Goal: Complete application form

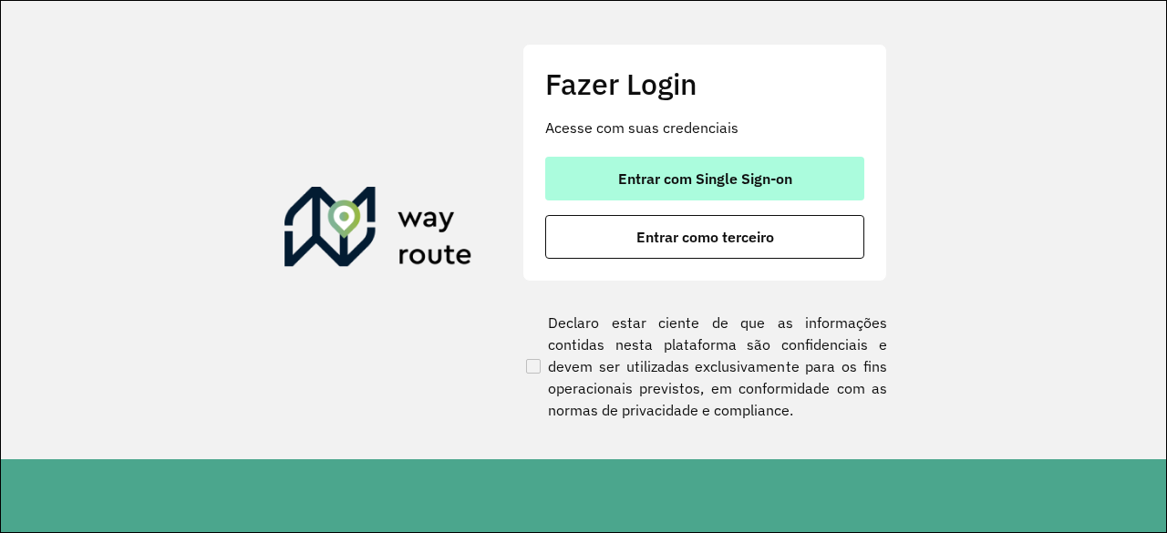
click at [707, 183] on span "Entrar com Single Sign-on" at bounding box center [705, 178] width 174 height 15
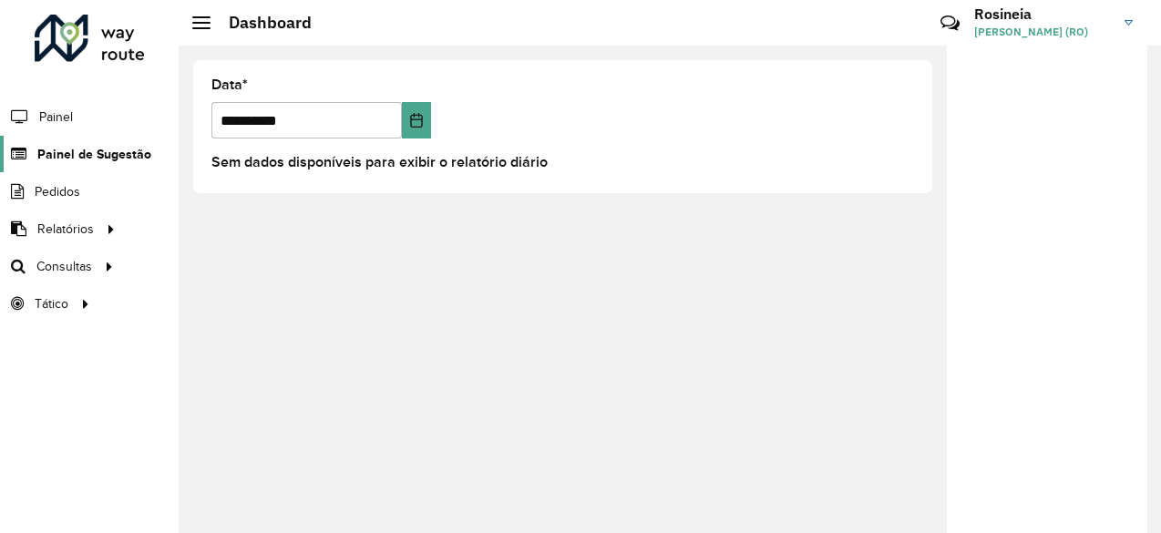
click at [128, 150] on span "Painel de Sugestão" at bounding box center [94, 154] width 114 height 19
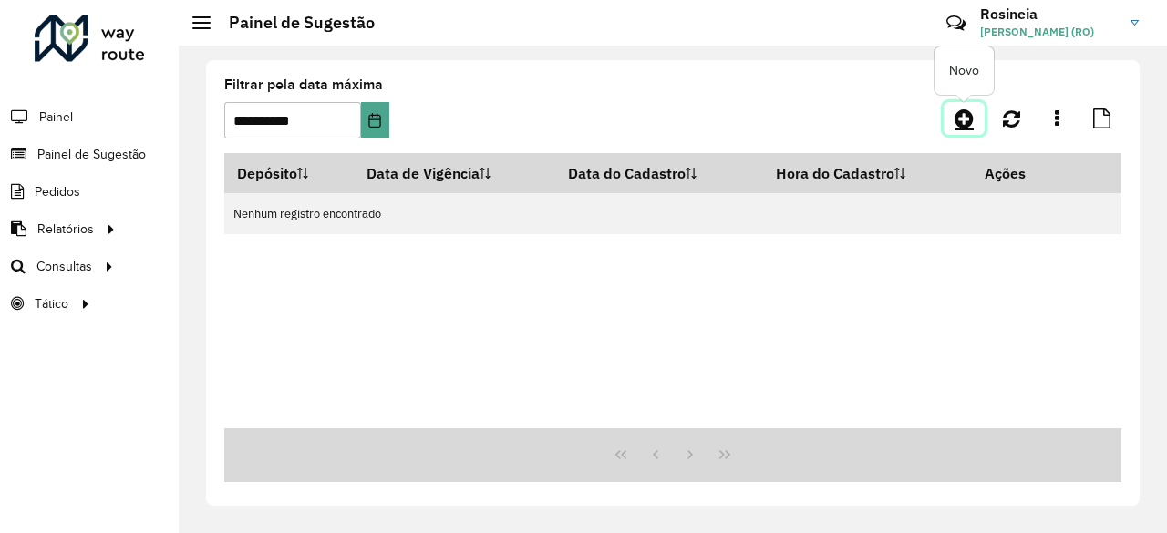
click at [963, 125] on icon at bounding box center [963, 119] width 19 height 22
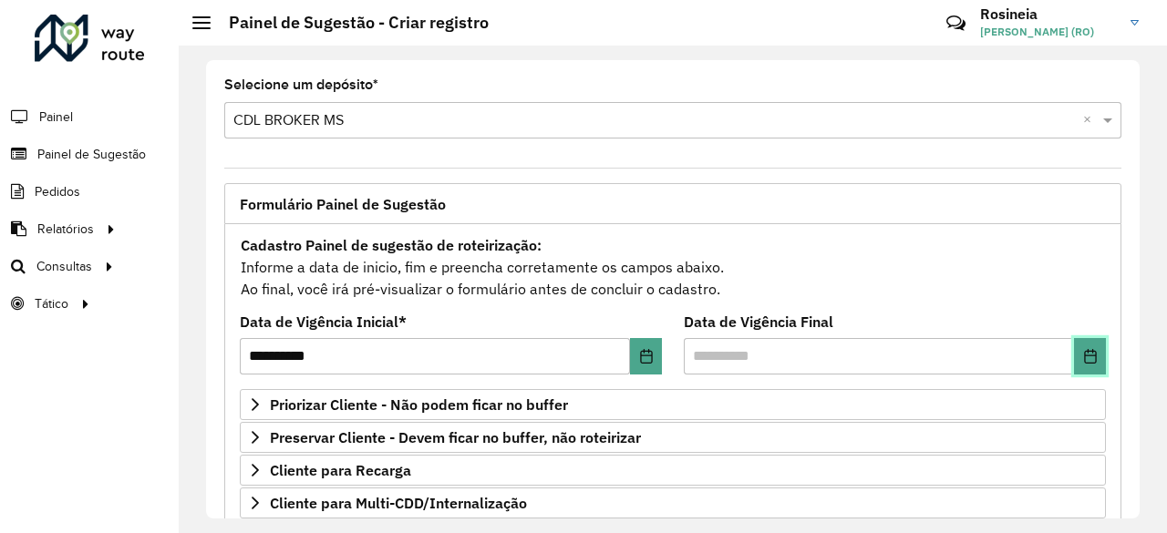
click at [1083, 351] on icon "Choose Date" at bounding box center [1090, 356] width 15 height 15
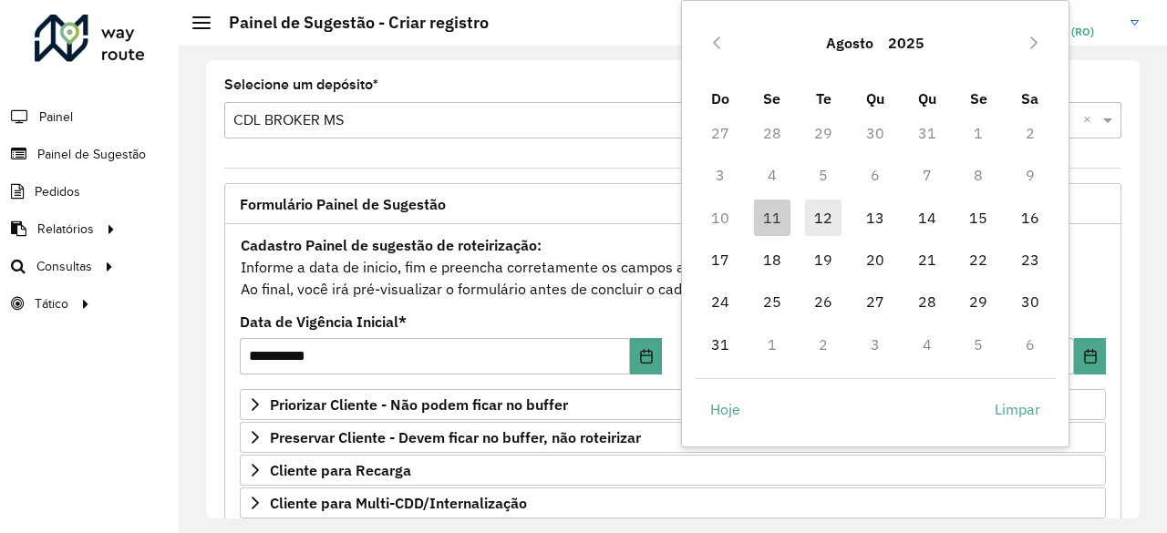
click at [812, 213] on span "12" at bounding box center [823, 218] width 36 height 36
type input "**********"
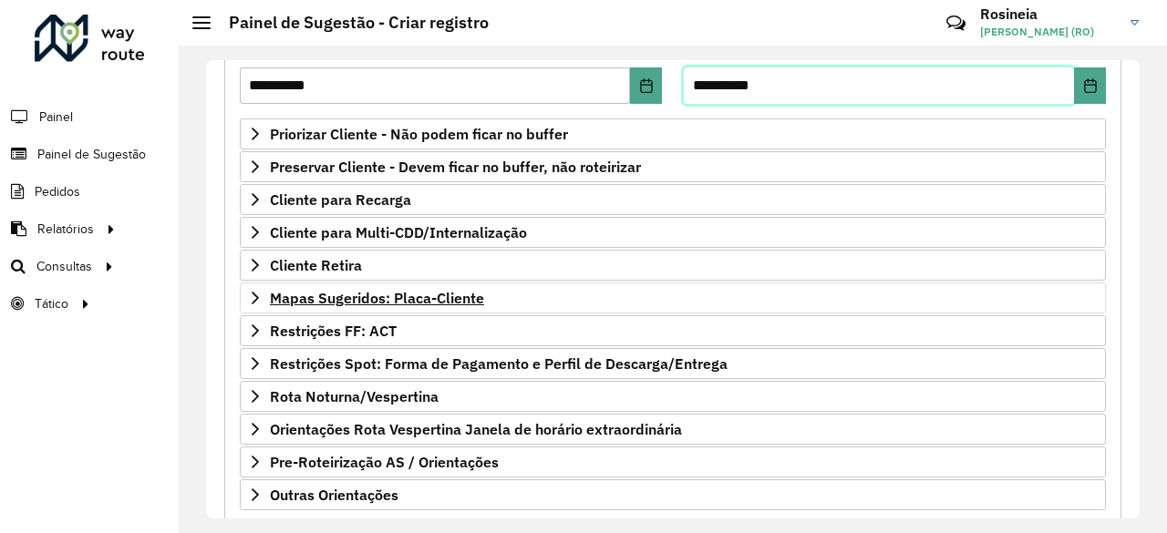
scroll to position [273, 0]
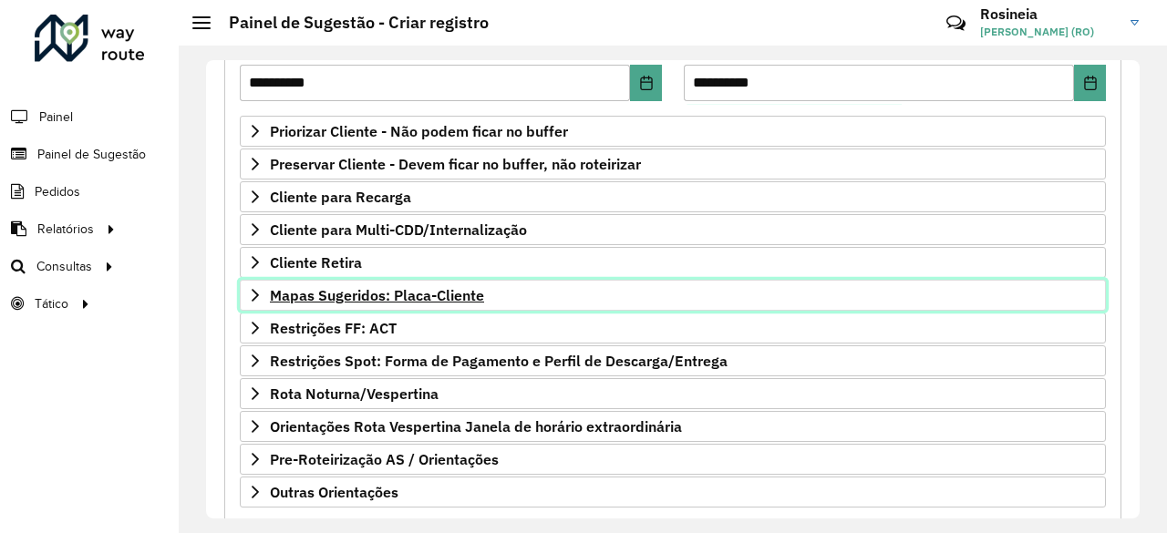
click at [430, 292] on span "Mapas Sugeridos: Placa-Cliente" at bounding box center [377, 295] width 214 height 15
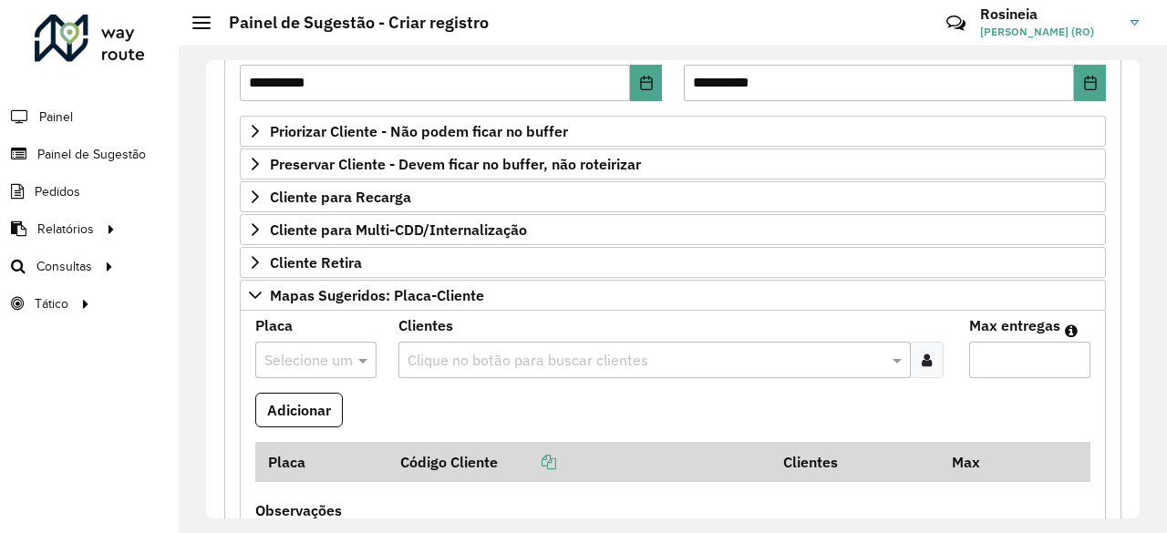
click at [319, 360] on input "text" at bounding box center [297, 361] width 67 height 22
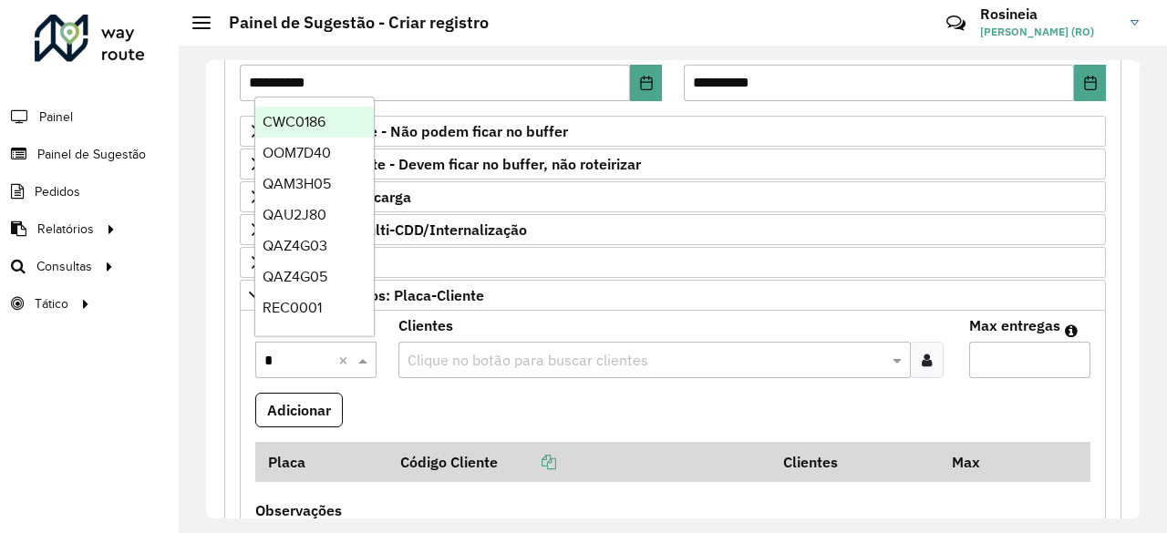
type input "**"
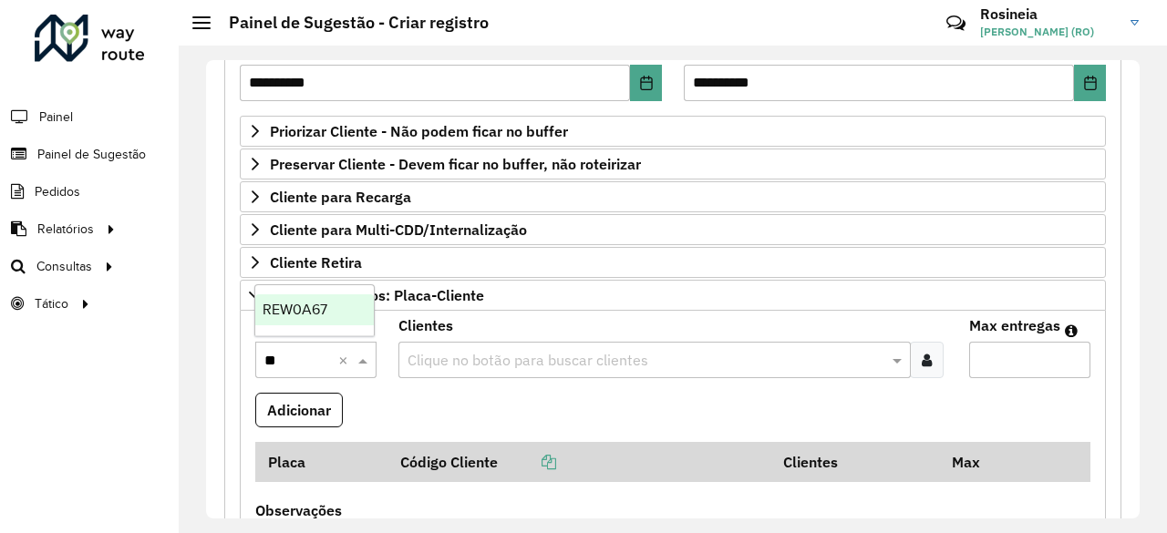
click at [308, 304] on span "REW0A67" at bounding box center [295, 309] width 65 height 15
click at [519, 356] on input "text" at bounding box center [646, 361] width 486 height 22
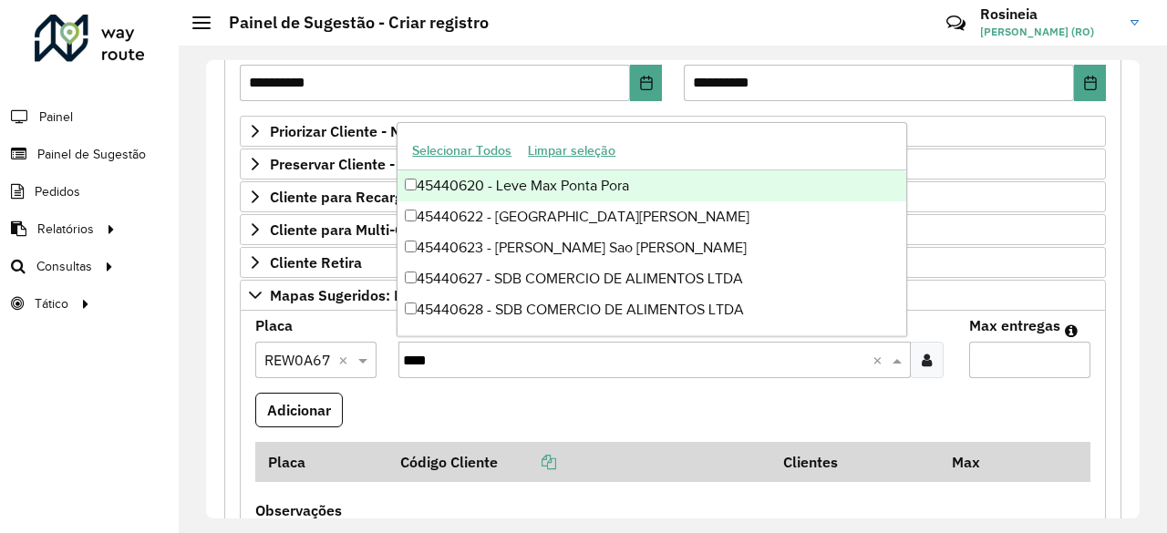
type input "*****"
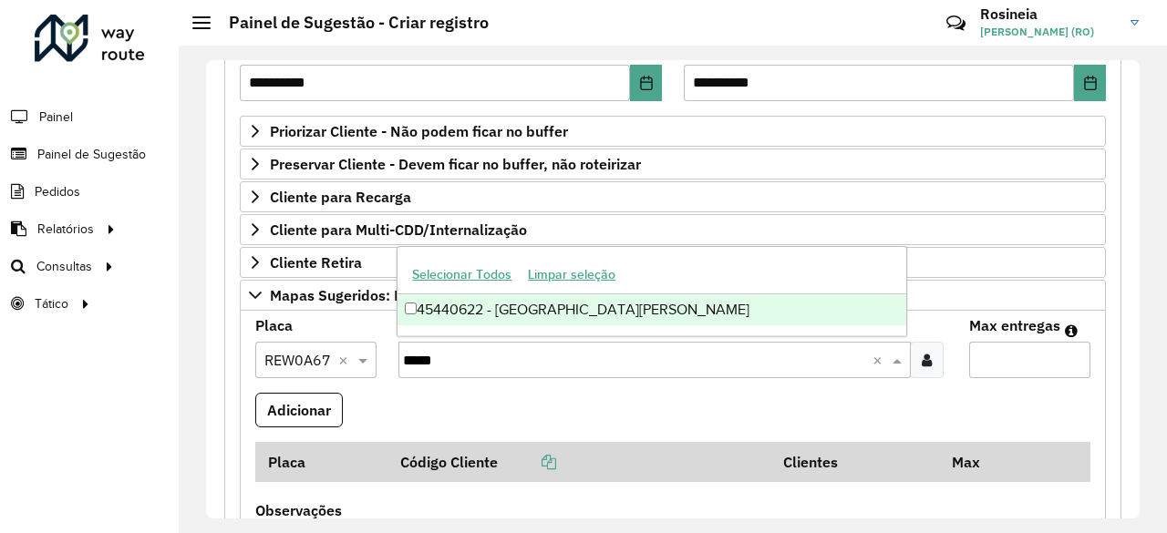
click at [693, 307] on div "45440622 - [GEOGRAPHIC_DATA][PERSON_NAME]" at bounding box center [651, 309] width 509 height 31
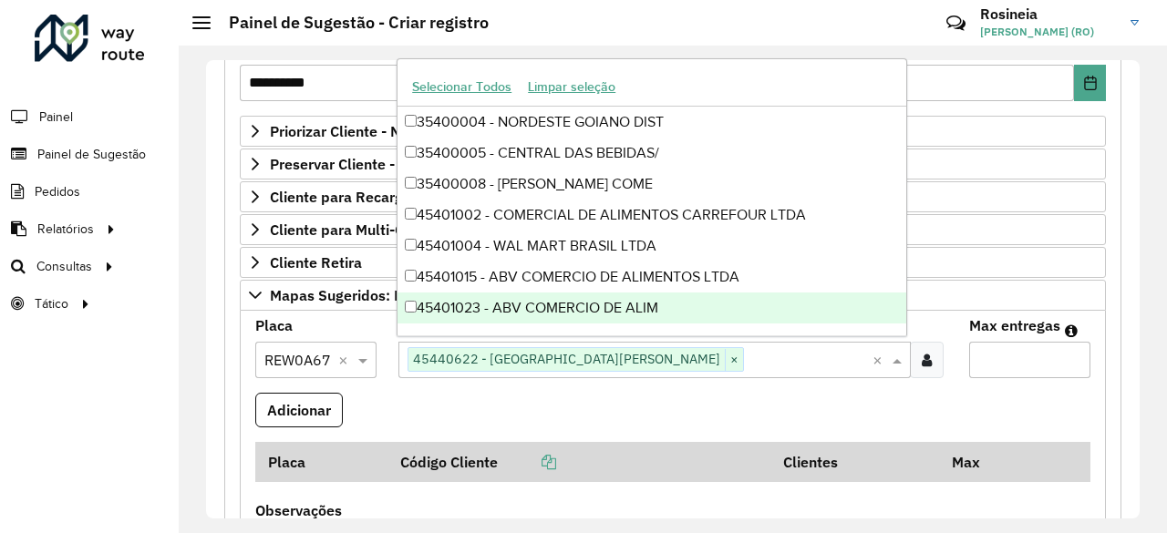
click at [987, 364] on input "Max entregas" at bounding box center [1029, 360] width 121 height 36
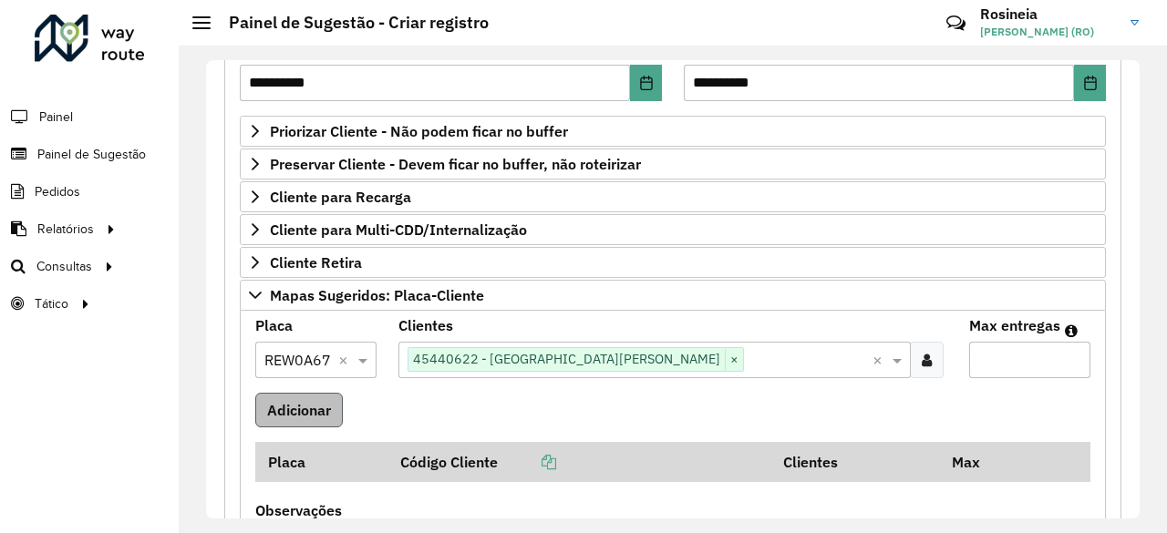
type input "*"
click at [322, 400] on button "Adicionar" at bounding box center [299, 410] width 88 height 35
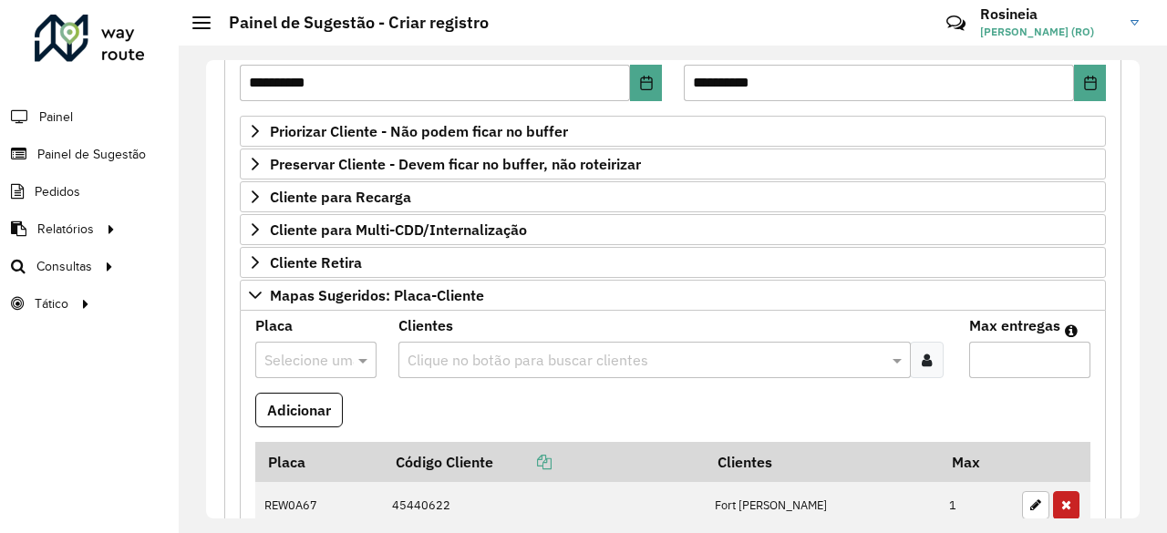
click at [328, 350] on input "text" at bounding box center [297, 361] width 67 height 22
type input "****"
click at [321, 314] on span "QAU2J94" at bounding box center [294, 309] width 63 height 15
click at [535, 356] on input "text" at bounding box center [646, 361] width 486 height 22
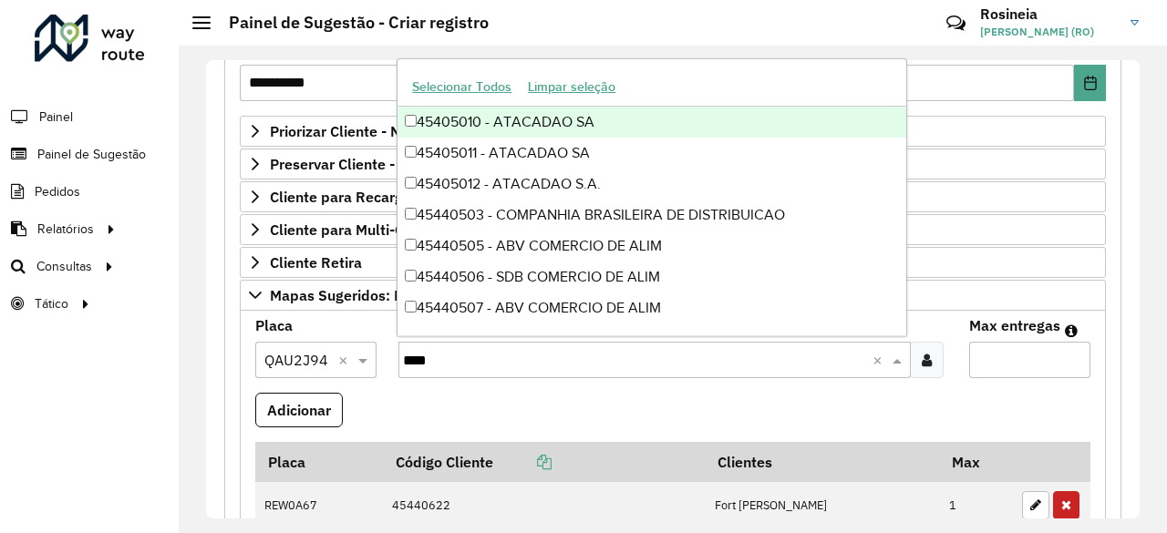
type input "*****"
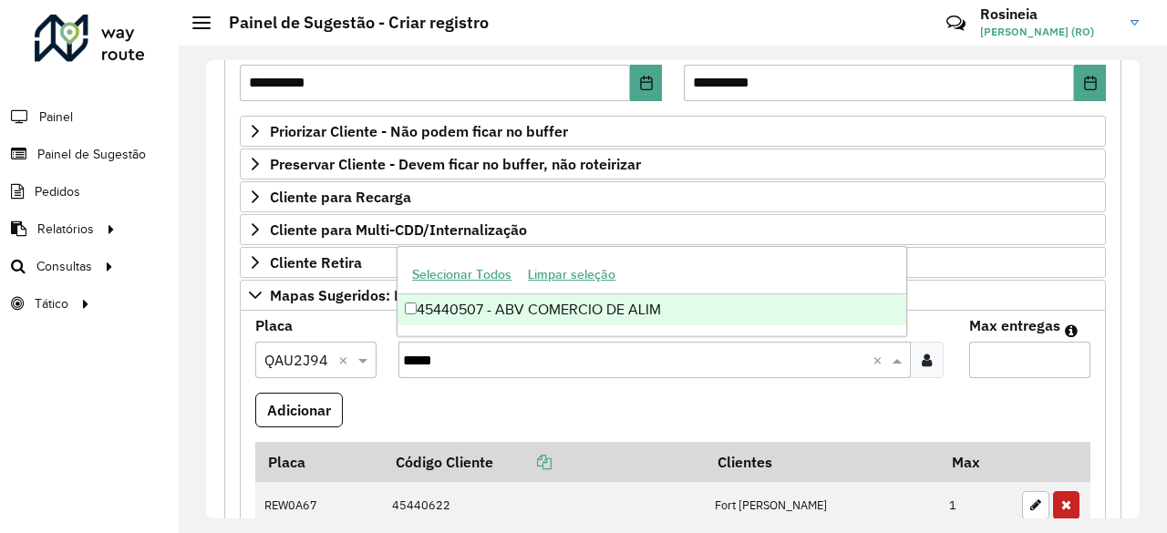
click at [726, 325] on div "45440507 - ABV COMERCIO DE ALIM" at bounding box center [651, 309] width 509 height 31
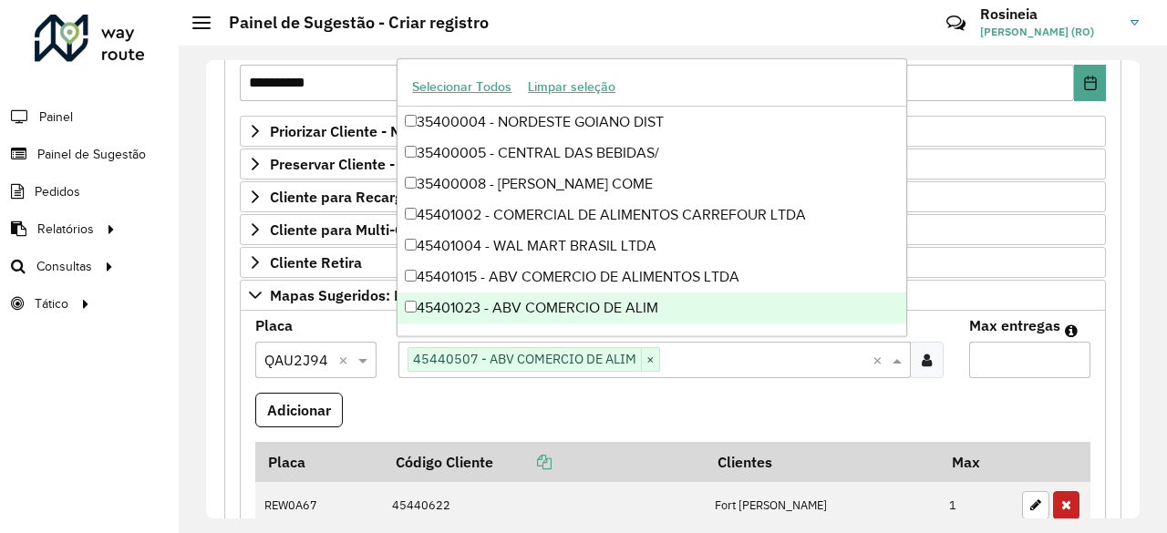
click at [995, 358] on input "Max entregas" at bounding box center [1029, 360] width 121 height 36
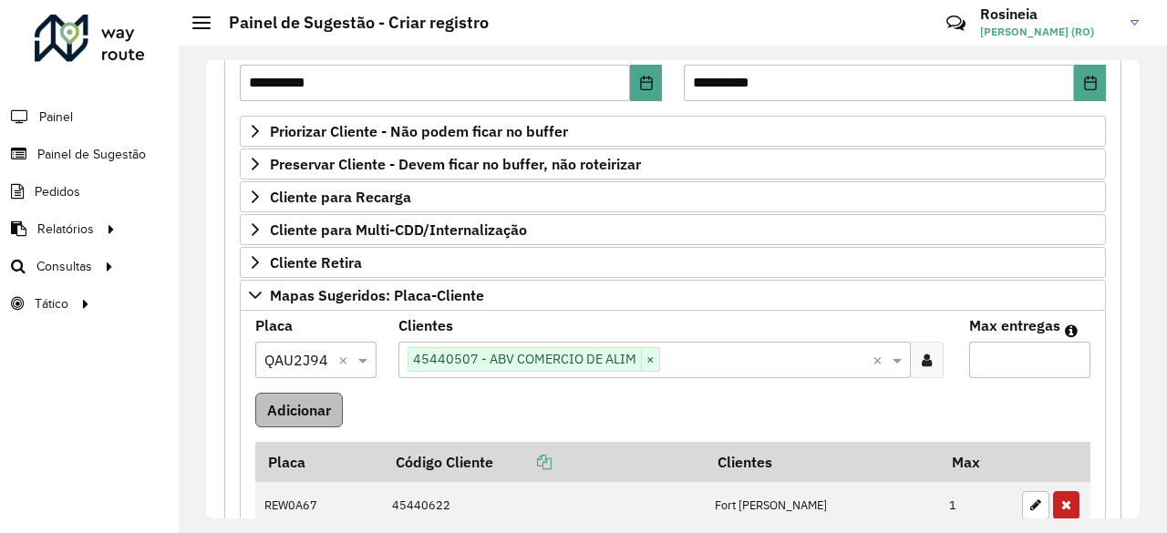
type input "*"
click at [299, 398] on button "Adicionar" at bounding box center [299, 410] width 88 height 35
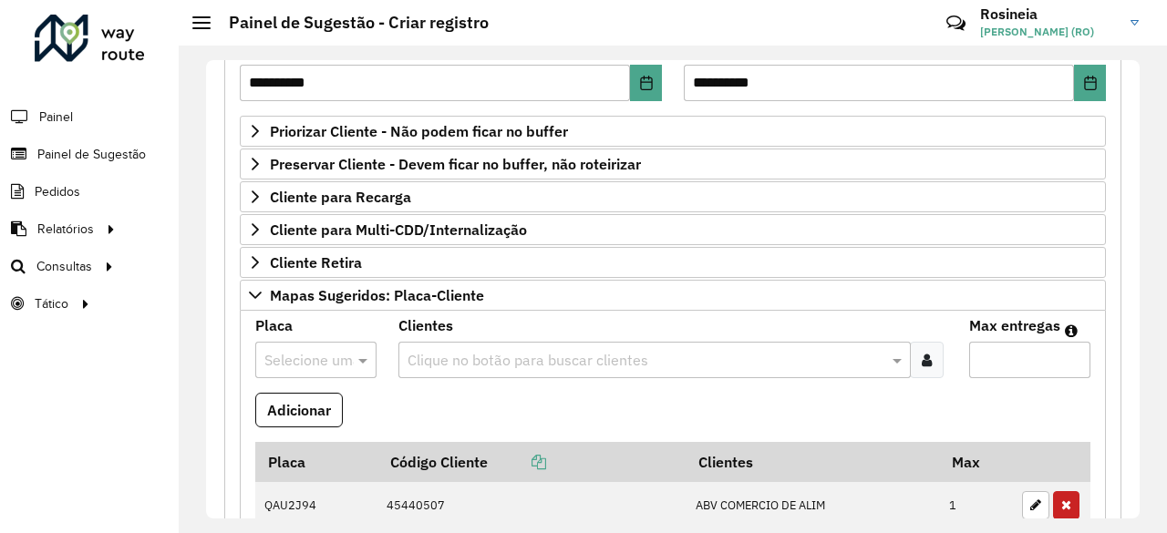
click at [327, 355] on div at bounding box center [315, 360] width 121 height 24
type input "****"
drag, startPoint x: 297, startPoint y: 294, endPoint x: 299, endPoint y: 323, distance: 28.3
click at [294, 305] on ng-dropdown-panel "HTP3F13" at bounding box center [314, 310] width 120 height 52
click at [303, 317] on span "HTP3F13" at bounding box center [291, 309] width 56 height 15
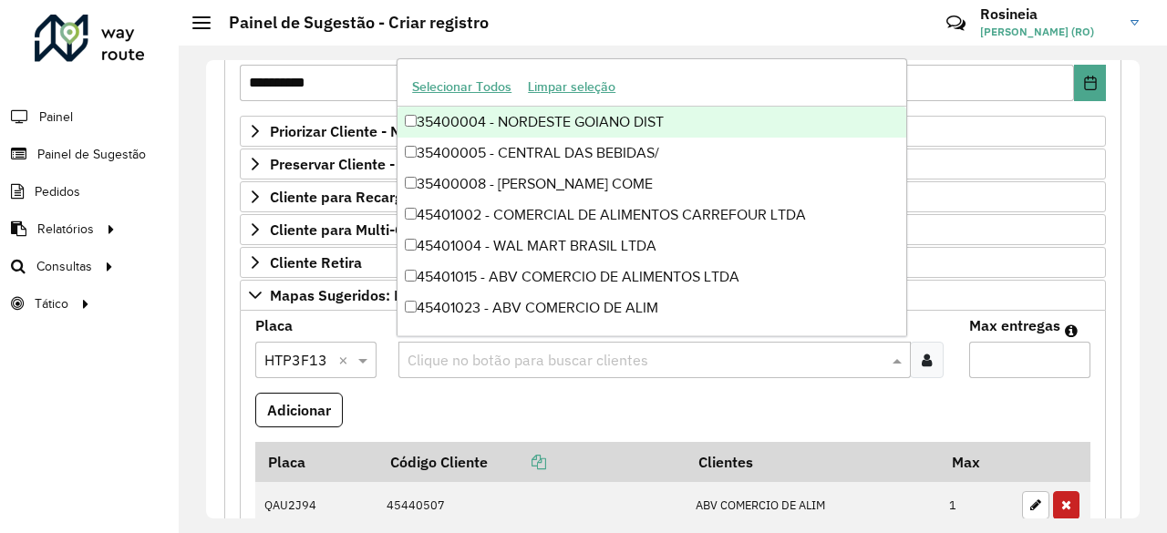
click at [479, 358] on input "text" at bounding box center [646, 361] width 486 height 22
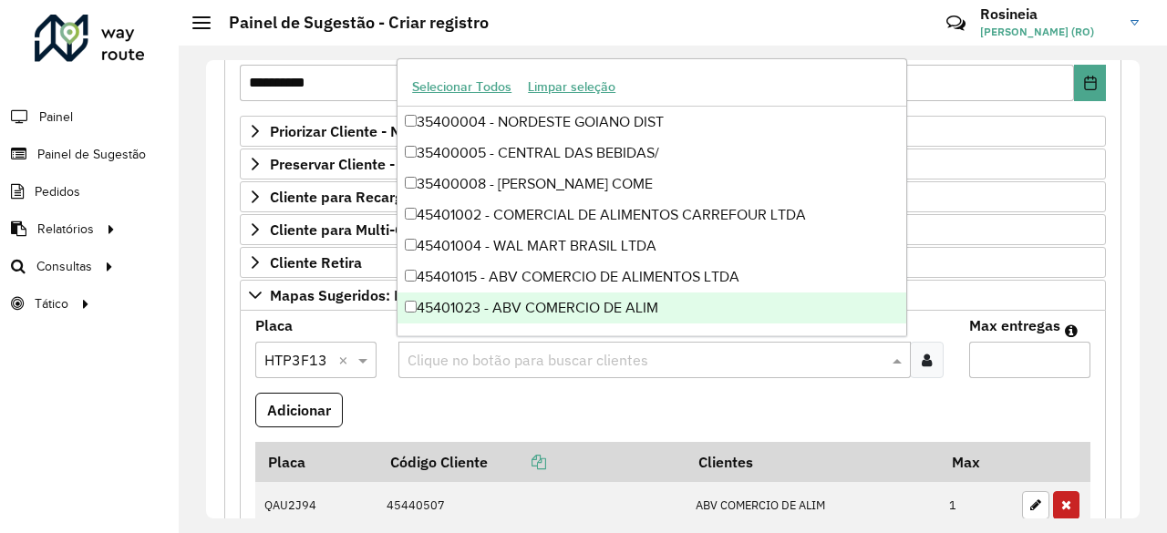
click at [621, 350] on input "text" at bounding box center [646, 361] width 486 height 22
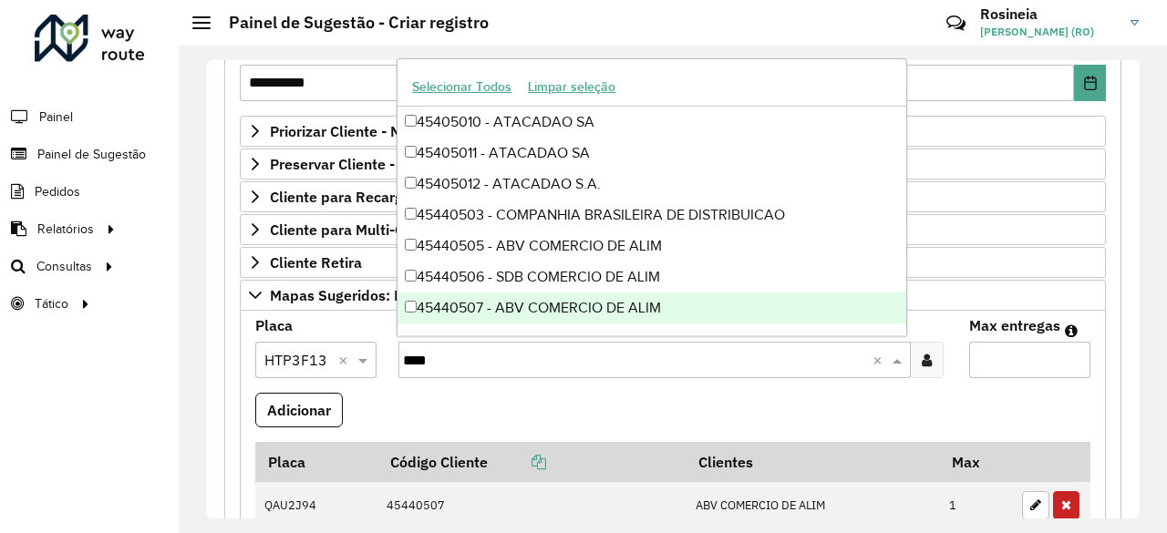
type input "*****"
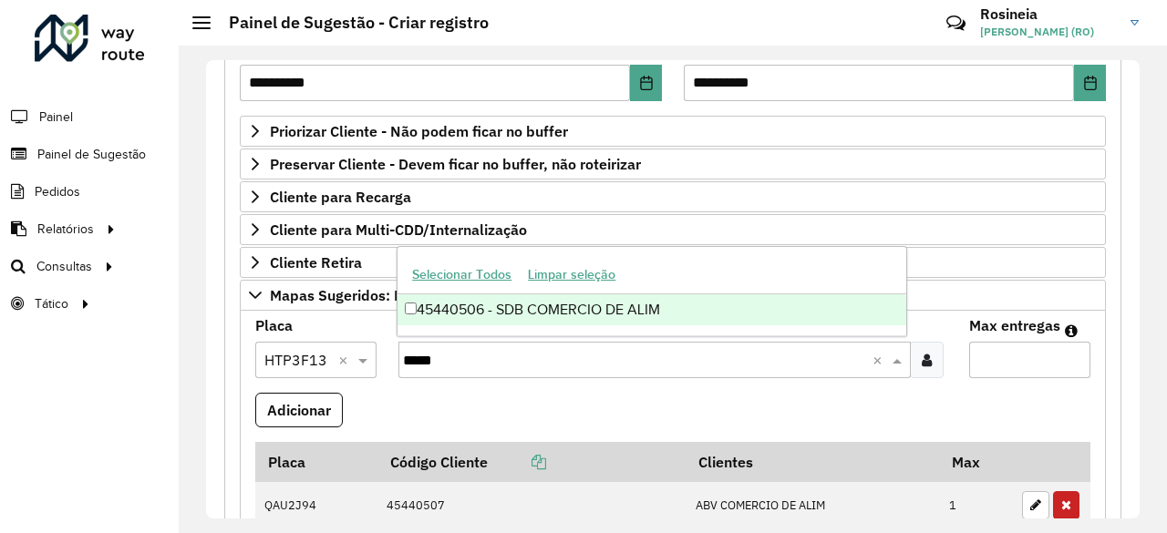
click at [717, 322] on div "45440506 - SDB COMERCIO DE ALIM" at bounding box center [651, 309] width 509 height 31
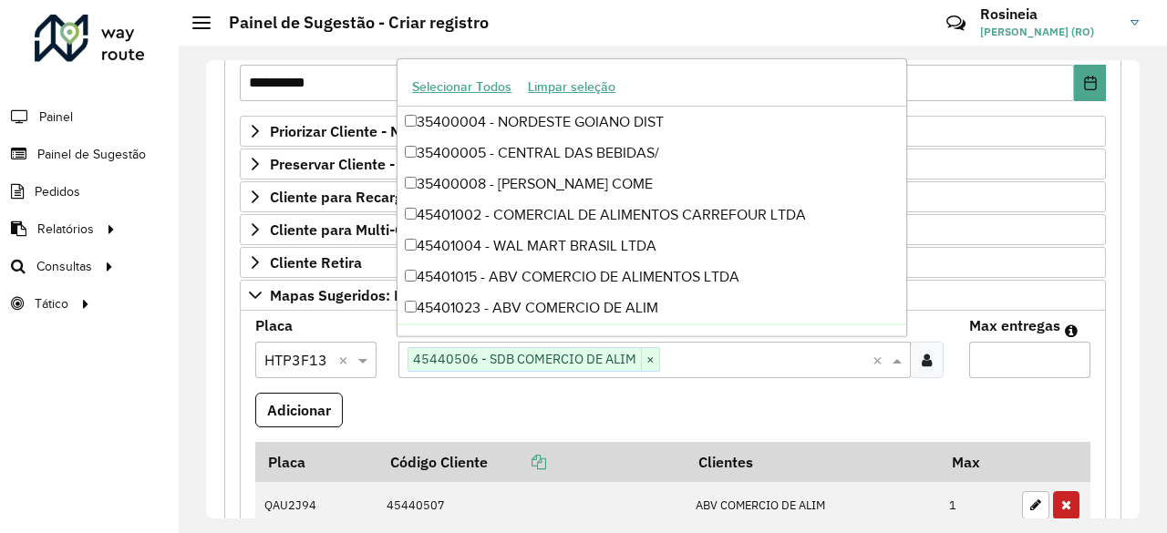
click at [986, 362] on input "Max entregas" at bounding box center [1029, 360] width 121 height 36
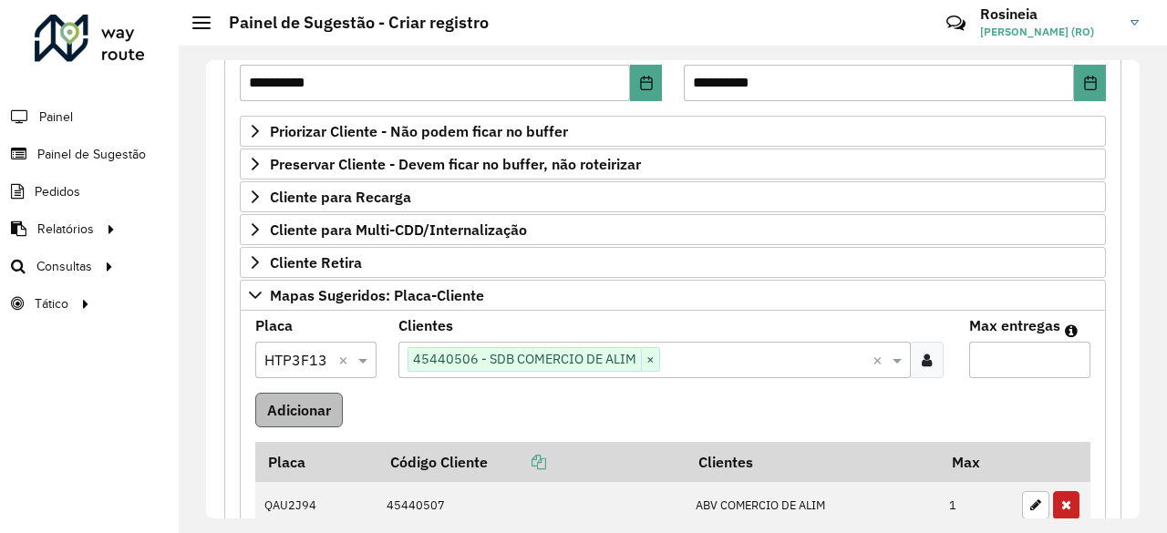
type input "*"
click at [310, 397] on button "Adicionar" at bounding box center [299, 410] width 88 height 35
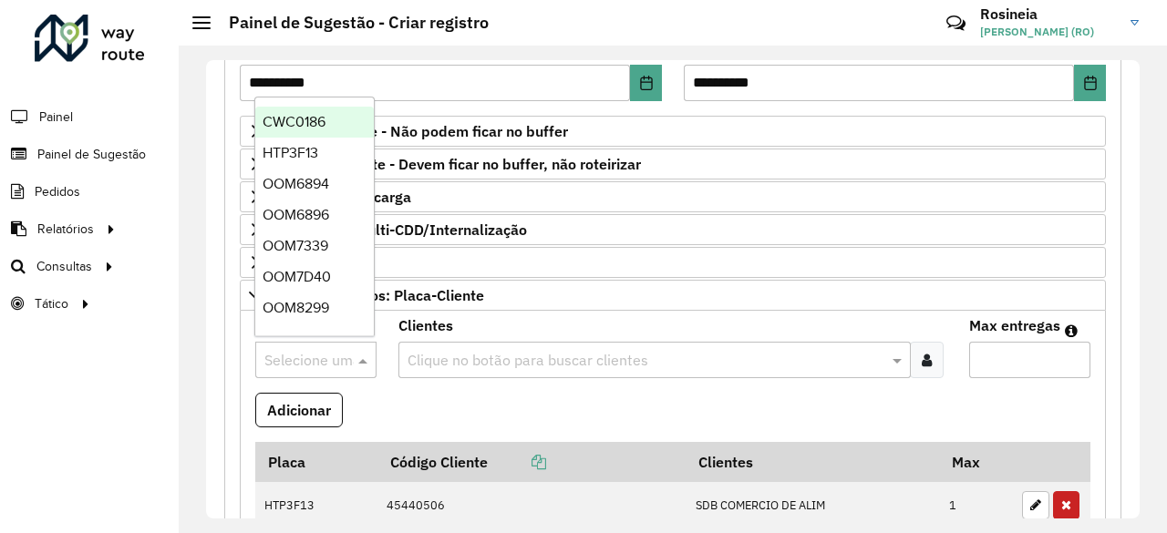
click at [306, 355] on input "text" at bounding box center [297, 361] width 67 height 22
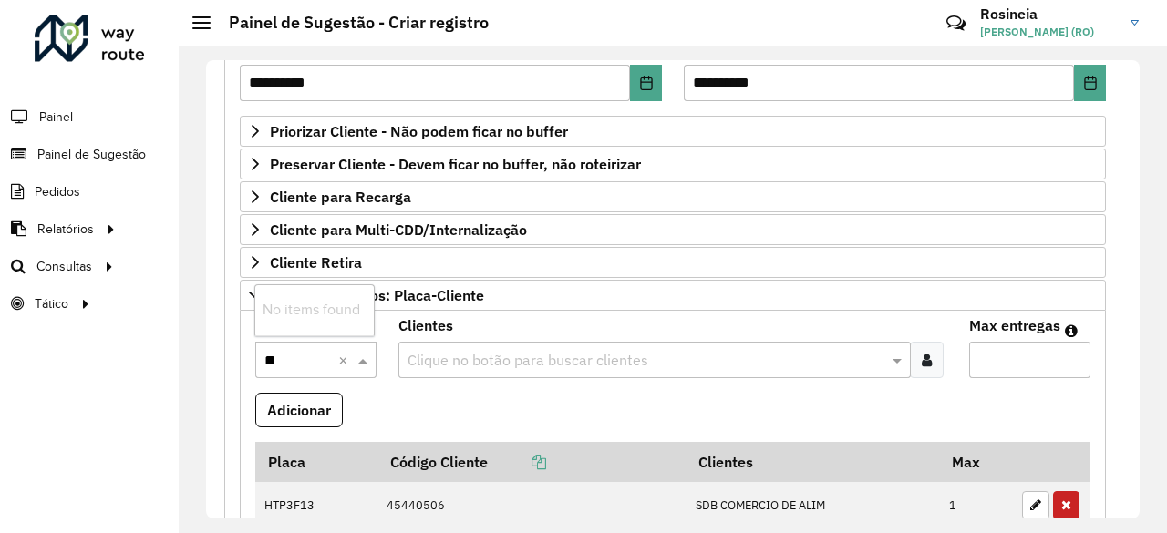
type input "*"
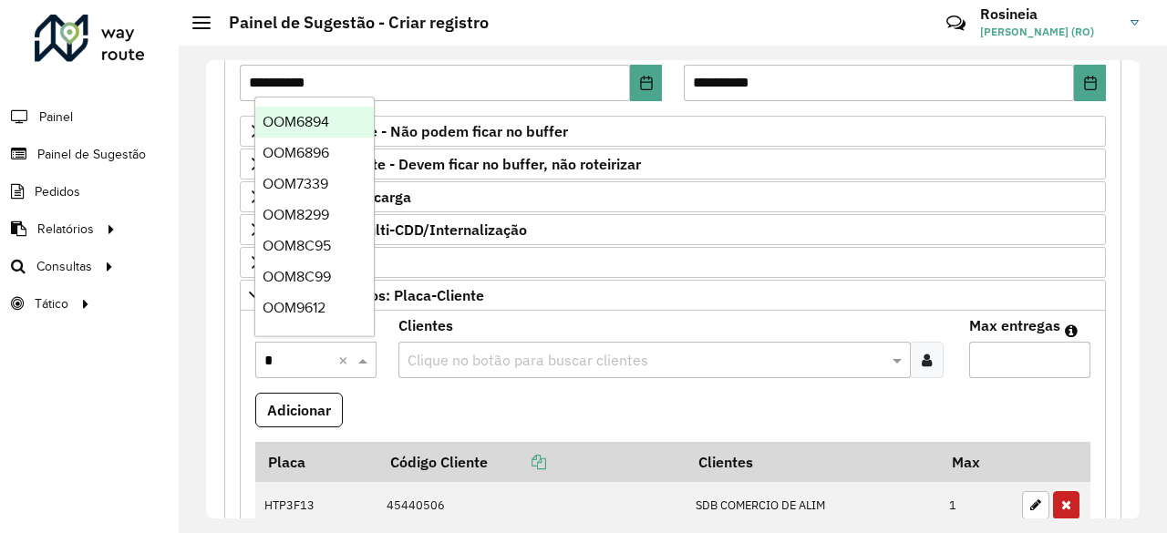
type input "**"
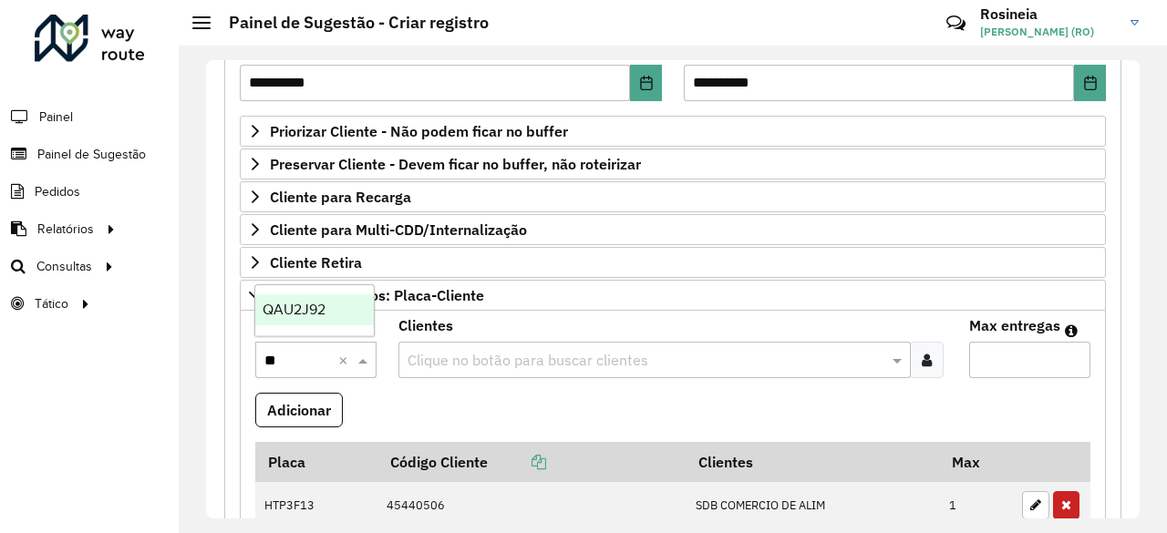
click at [301, 307] on span "QAU2J92" at bounding box center [294, 309] width 63 height 15
click at [441, 366] on div "Clique no botão para buscar clientes" at bounding box center [654, 360] width 513 height 36
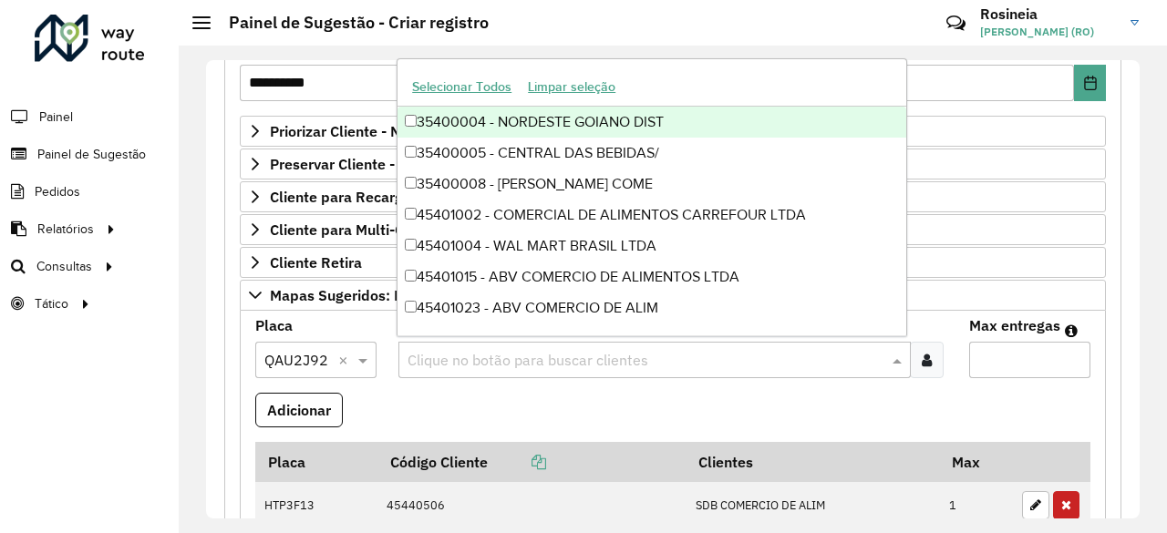
click at [298, 350] on input "text" at bounding box center [297, 361] width 67 height 22
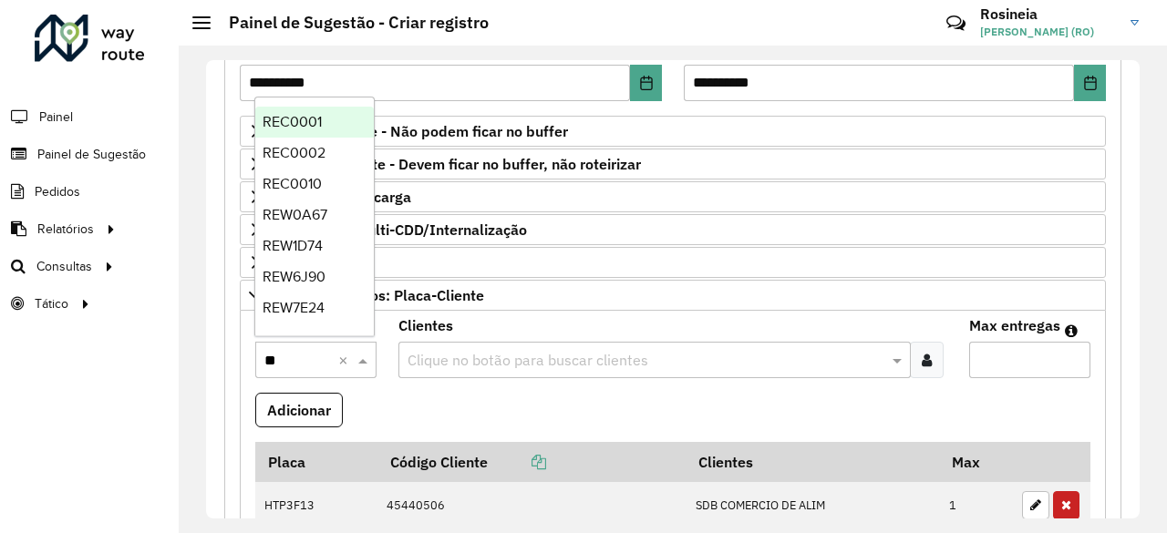
type input "***"
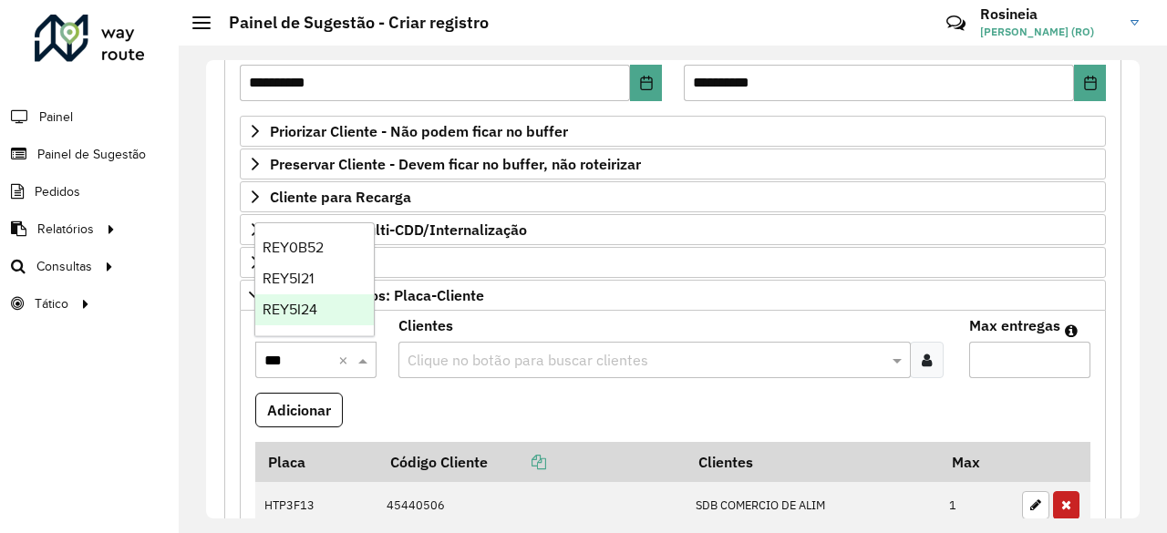
click at [317, 306] on div "REY5I24" at bounding box center [314, 309] width 118 height 31
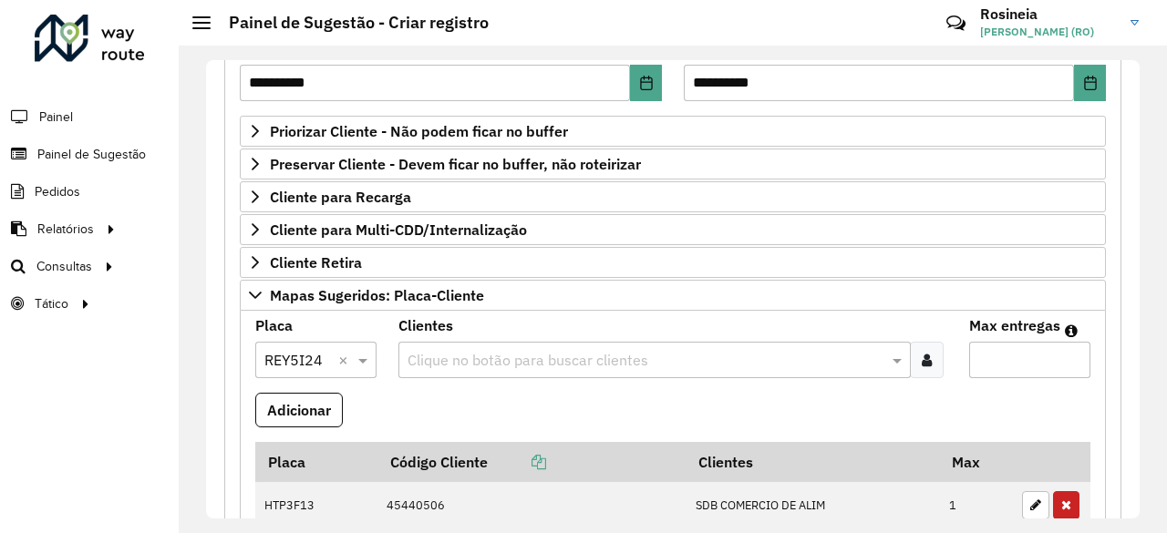
click at [454, 352] on input "text" at bounding box center [646, 361] width 486 height 22
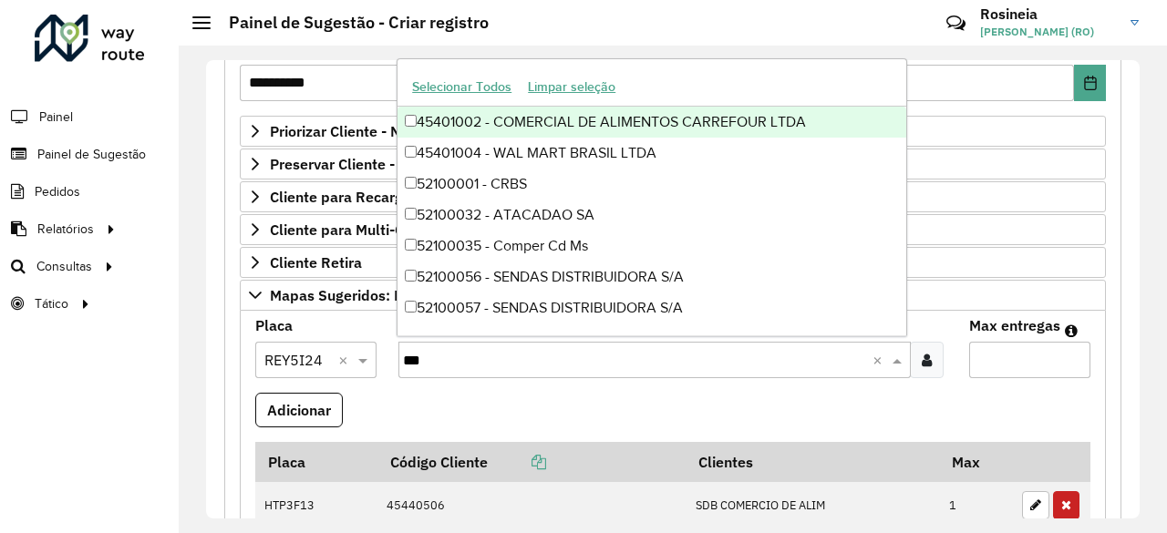
type input "****"
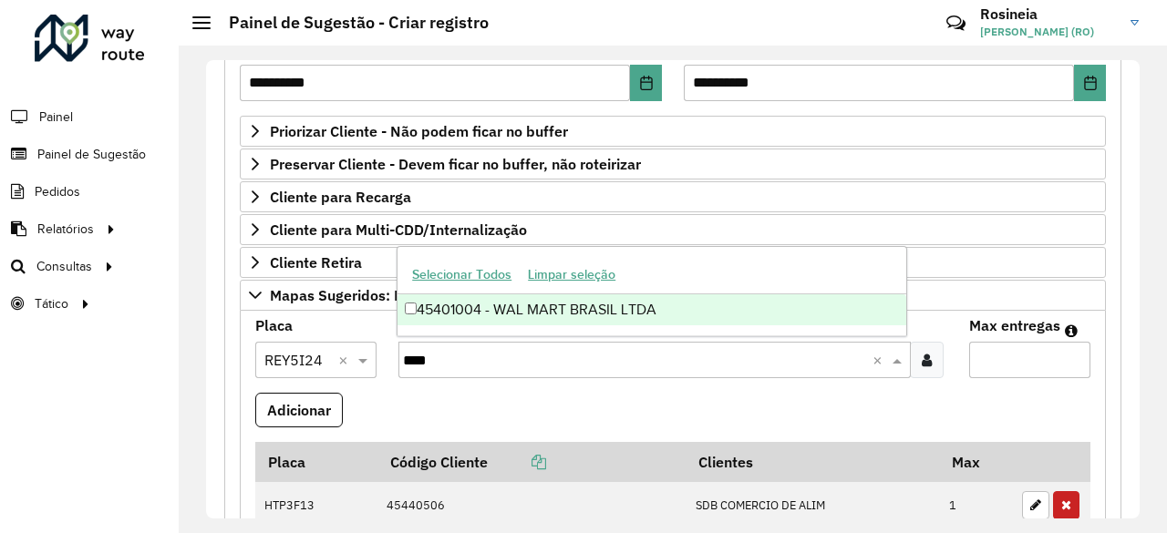
drag, startPoint x: 760, startPoint y: 316, endPoint x: 787, endPoint y: 327, distance: 28.6
click at [760, 317] on div "45401004 - WAL MART BRASIL LTDA" at bounding box center [651, 309] width 509 height 31
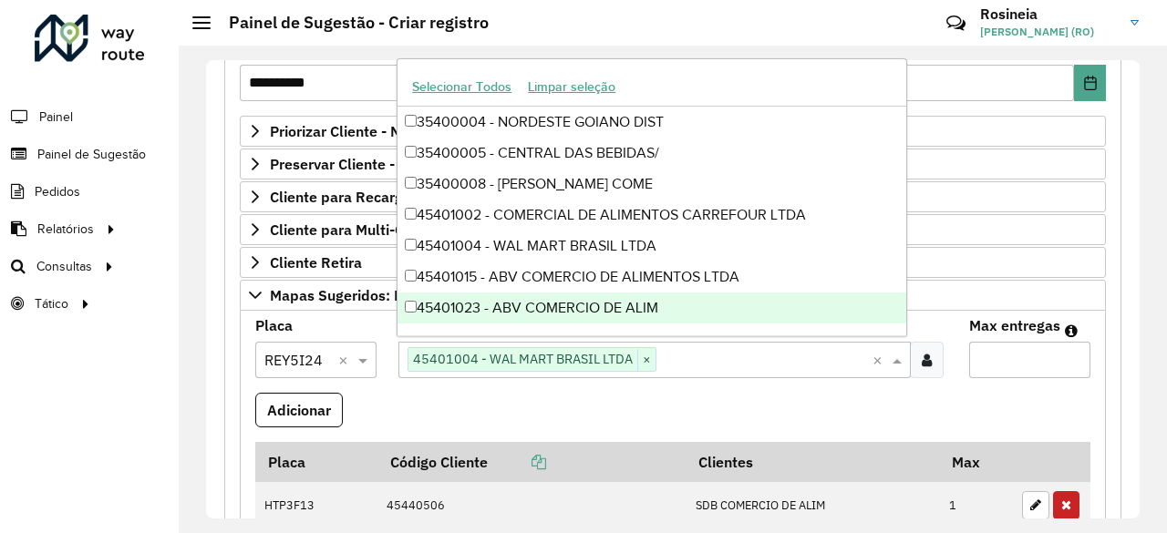
click at [1006, 359] on input "Max entregas" at bounding box center [1029, 360] width 121 height 36
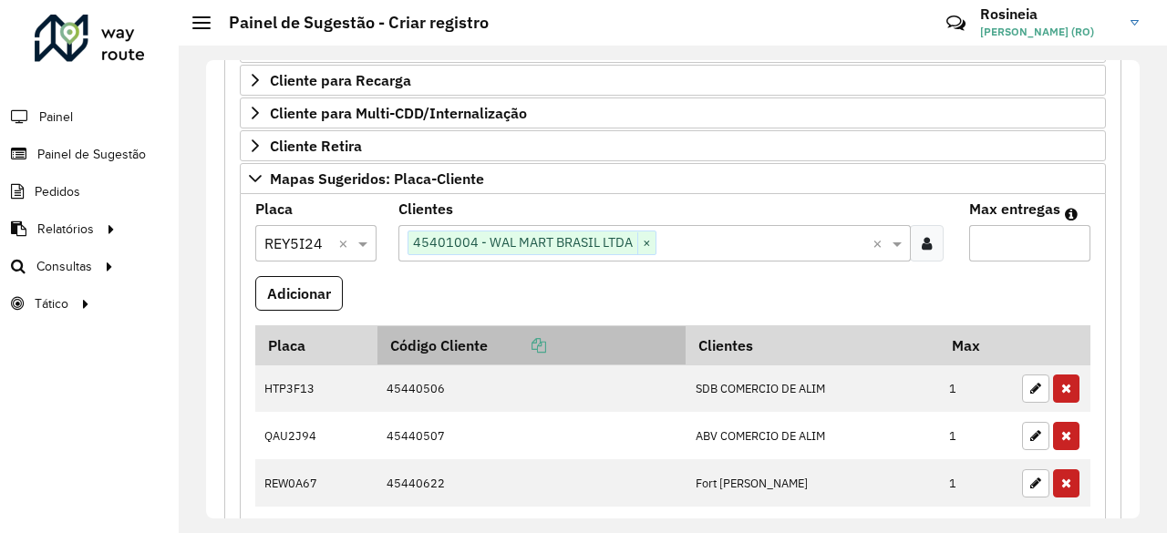
scroll to position [456, 0]
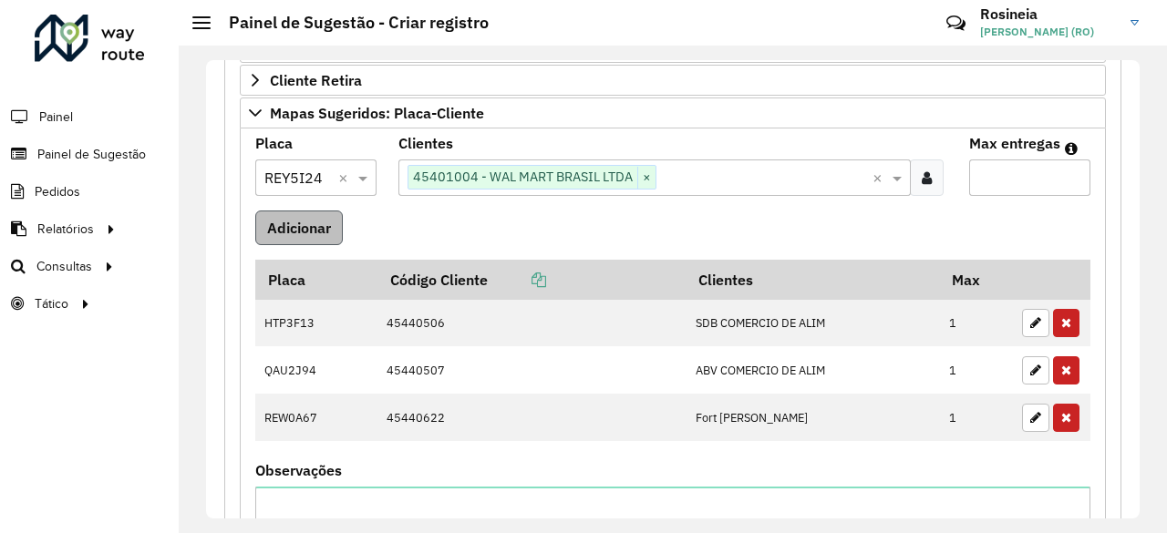
type input "*"
drag, startPoint x: 301, startPoint y: 221, endPoint x: 312, endPoint y: 227, distance: 12.2
click at [302, 221] on button "Adicionar" at bounding box center [299, 228] width 88 height 35
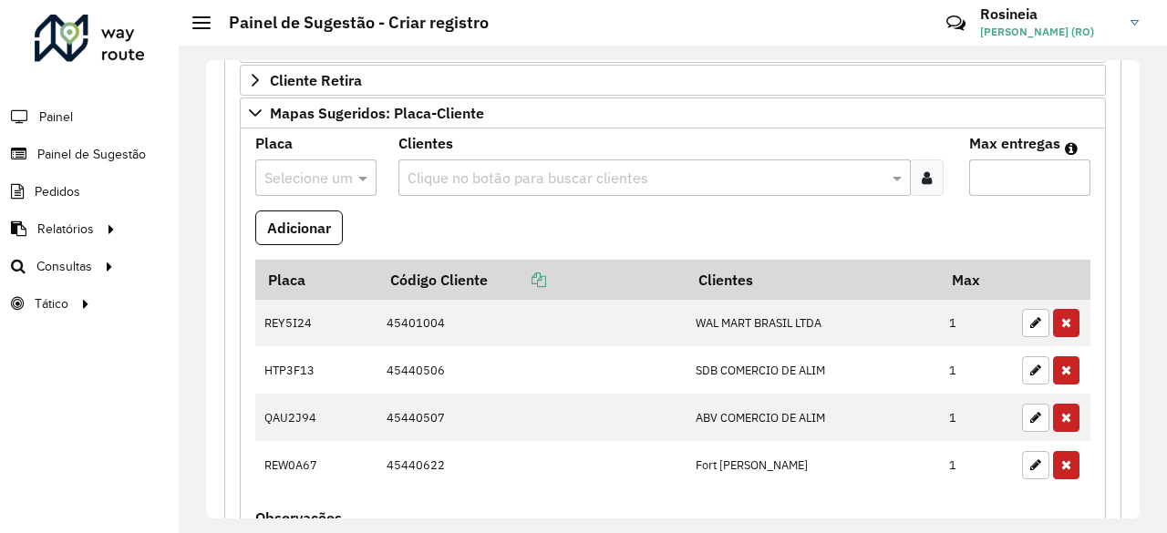
scroll to position [547, 0]
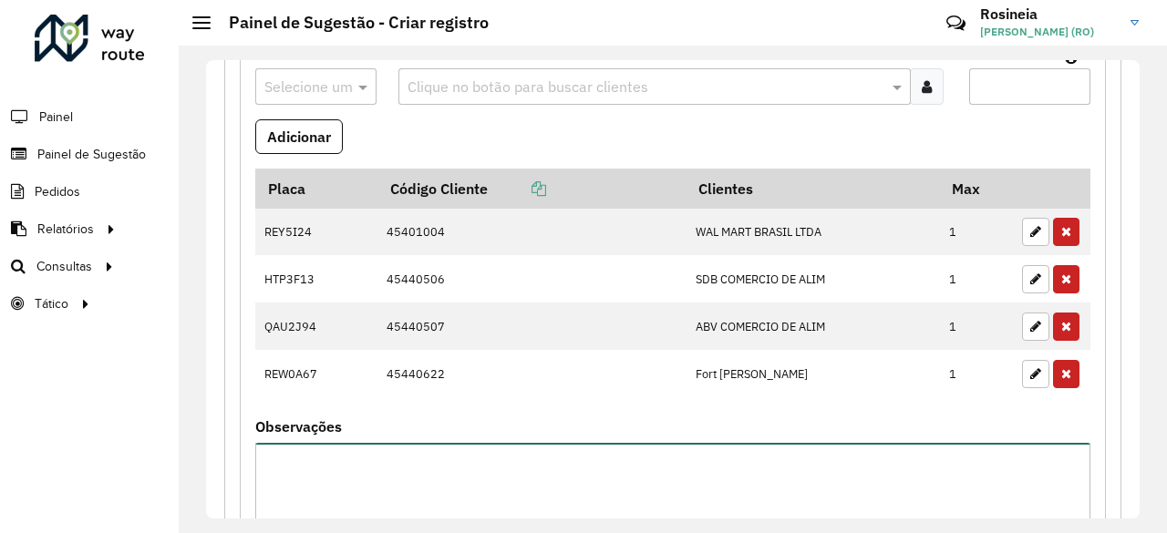
click at [347, 460] on textarea "Observações" at bounding box center [672, 520] width 835 height 154
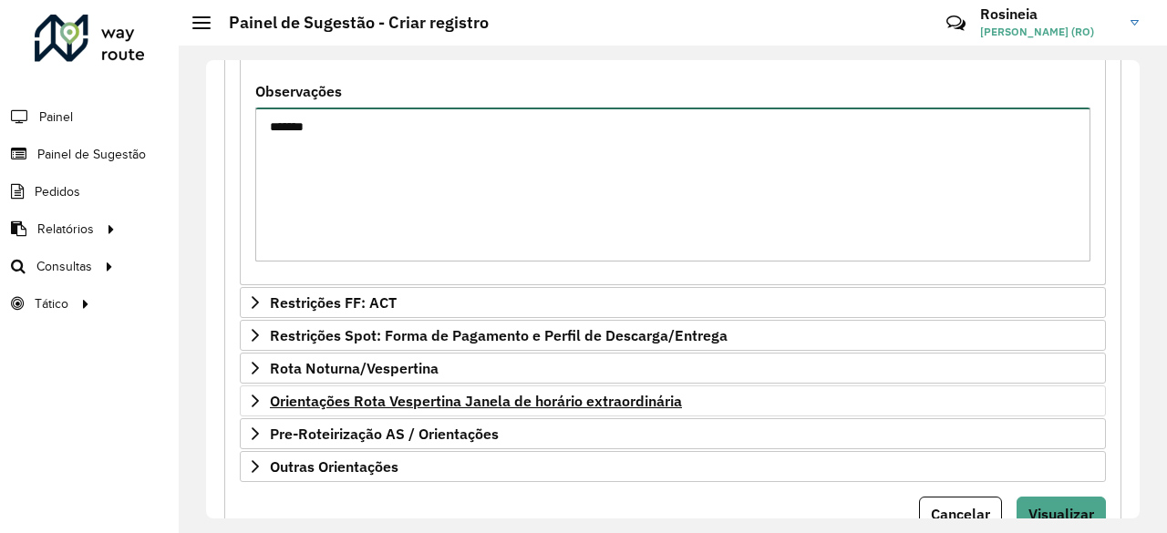
scroll to position [943, 0]
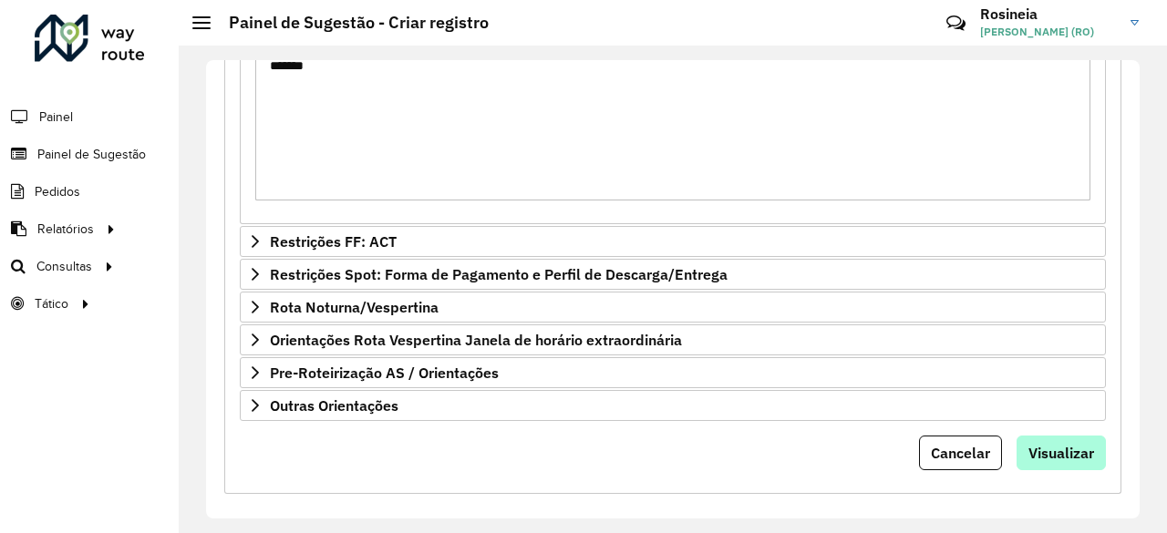
type textarea "*******"
click at [1072, 444] on span "Visualizar" at bounding box center [1061, 453] width 66 height 18
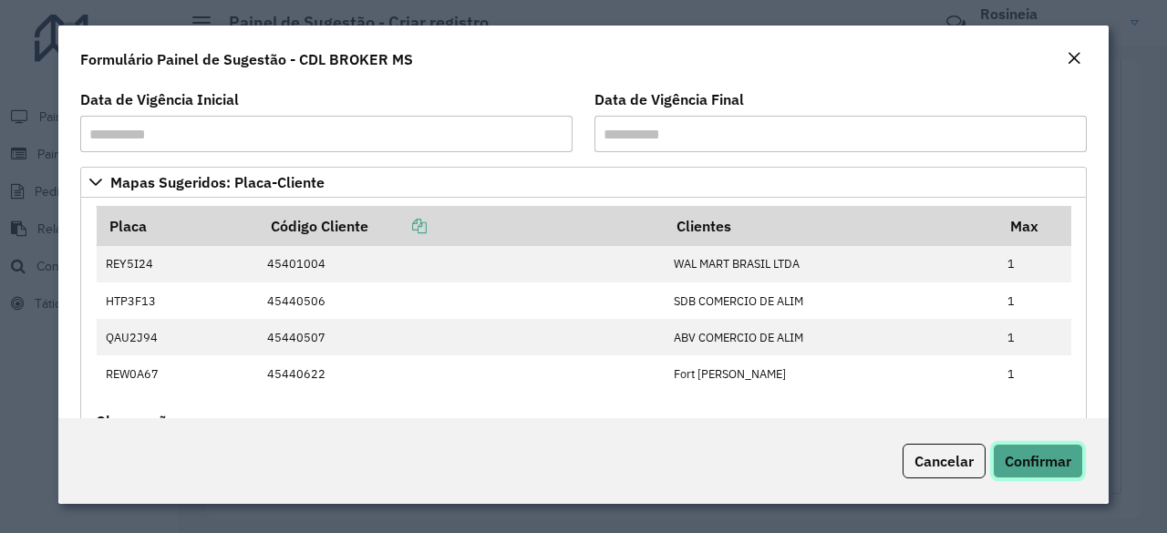
click at [1056, 463] on span "Confirmar" at bounding box center [1037, 461] width 67 height 18
